Goal: Task Accomplishment & Management: Manage account settings

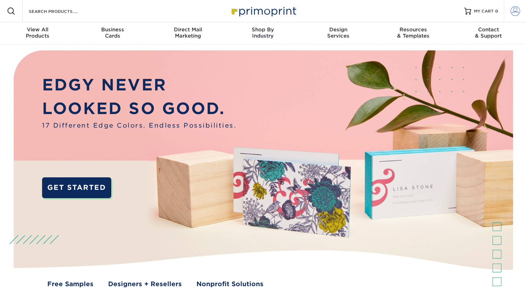
type input "[EMAIL_ADDRESS][DOMAIN_NAME]"
click at [514, 8] on span at bounding box center [515, 11] width 10 height 10
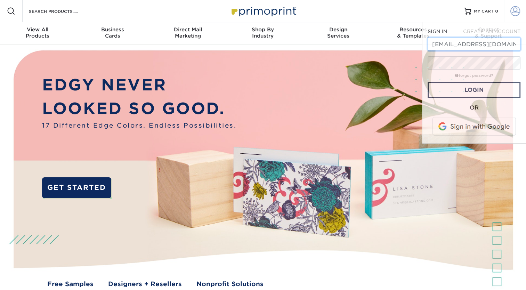
scroll to position [0, 7]
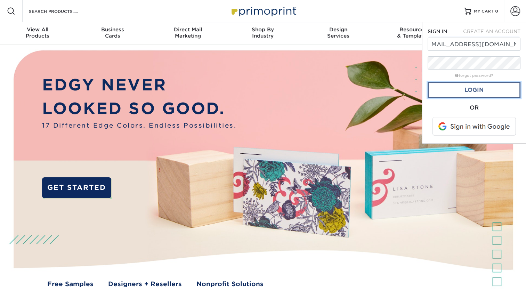
click at [457, 94] on link "Login" at bounding box center [474, 90] width 93 height 16
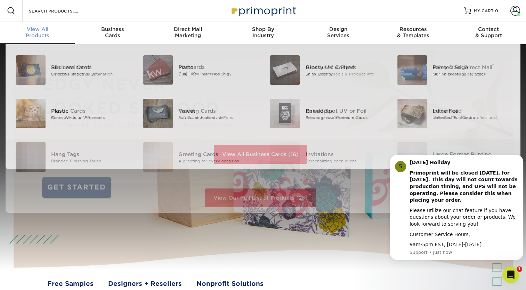
scroll to position [1, 0]
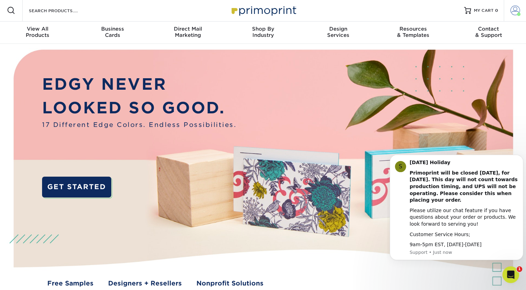
click at [521, 14] on link "Account" at bounding box center [515, 10] width 22 height 22
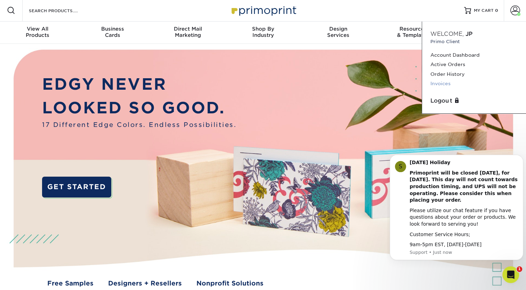
click at [445, 84] on link "Invoices" at bounding box center [473, 83] width 87 height 9
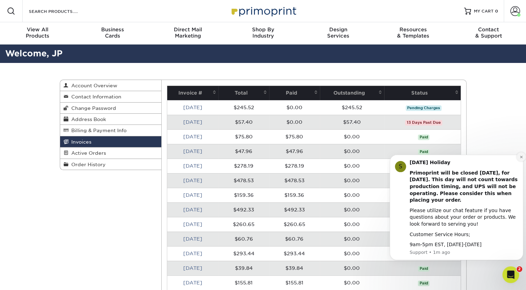
click at [520, 157] on icon "Dismiss notification" at bounding box center [521, 157] width 4 height 4
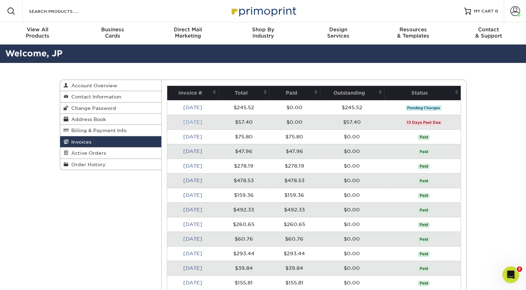
click at [194, 120] on link "Jul 2025" at bounding box center [192, 122] width 19 height 6
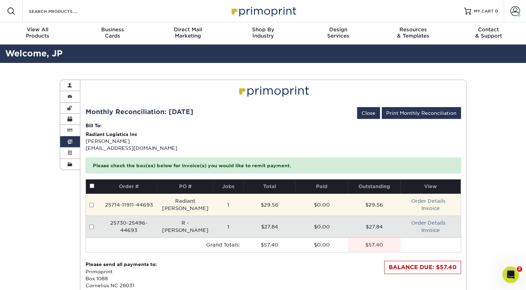
click at [86, 204] on td at bounding box center [93, 205] width 15 height 22
click at [91, 204] on input "checkbox" at bounding box center [91, 205] width 5 height 5
checkbox input "true"
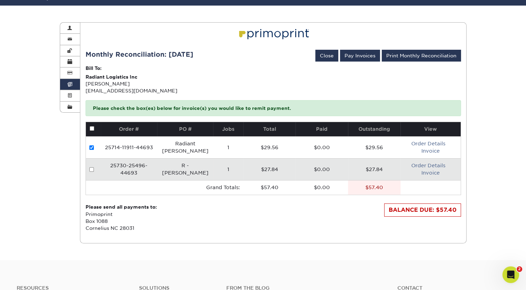
scroll to position [70, 0]
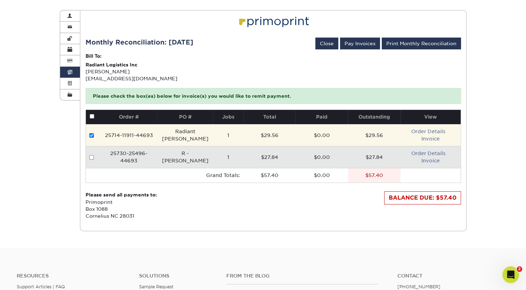
click at [432, 134] on td "Order Details Invoice" at bounding box center [430, 135] width 60 height 22
click at [431, 139] on link "Invoice" at bounding box center [430, 139] width 18 height 6
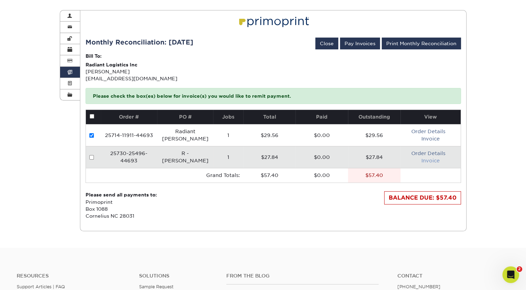
click at [429, 161] on link "Invoice" at bounding box center [430, 161] width 18 height 6
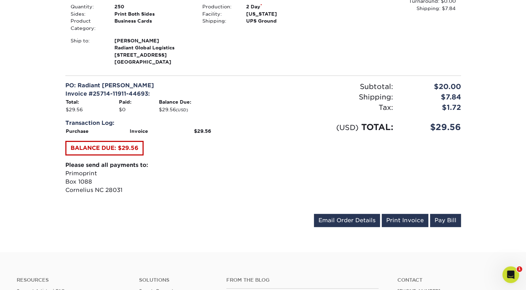
scroll to position [209, 0]
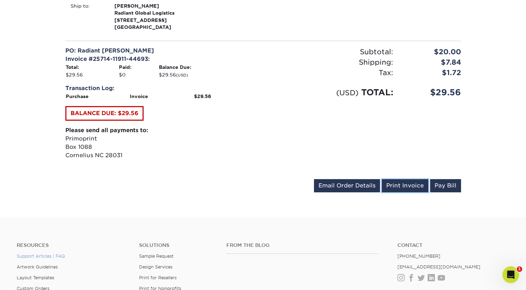
drag, startPoint x: 406, startPoint y: 188, endPoint x: 46, endPoint y: 253, distance: 366.2
click at [406, 188] on link "Print Invoice" at bounding box center [405, 185] width 47 height 13
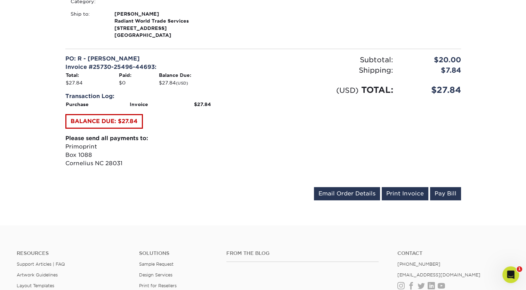
scroll to position [209, 0]
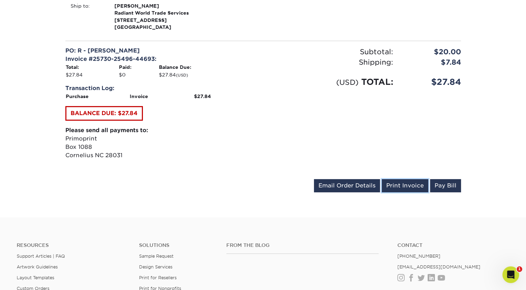
drag, startPoint x: 402, startPoint y: 185, endPoint x: 50, endPoint y: 248, distance: 357.0
click at [402, 185] on link "Print Invoice" at bounding box center [405, 185] width 47 height 13
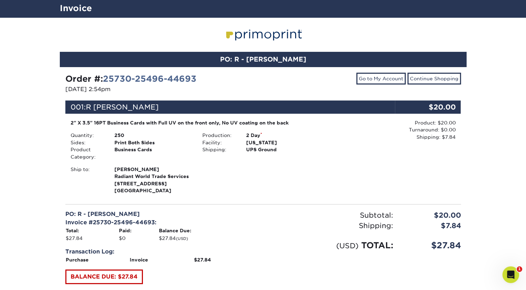
scroll to position [35, 0]
